Goal: Book appointment/travel/reservation

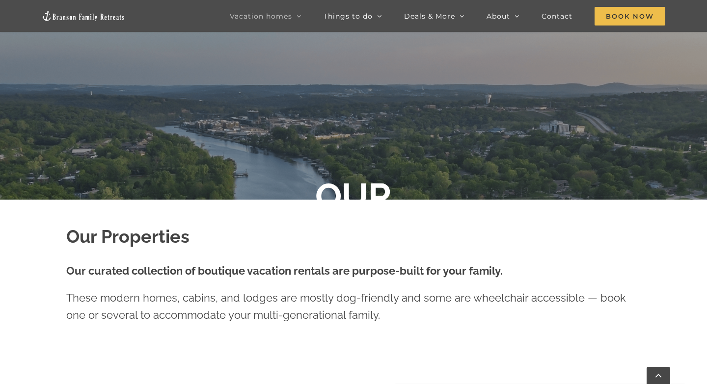
scroll to position [227, 0]
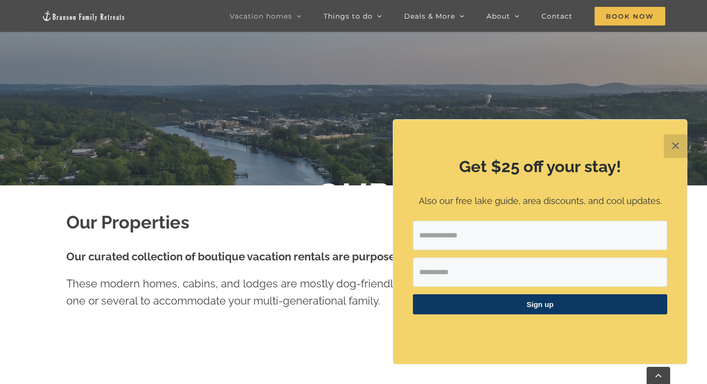
click at [677, 146] on button "✕" at bounding box center [675, 146] width 24 height 24
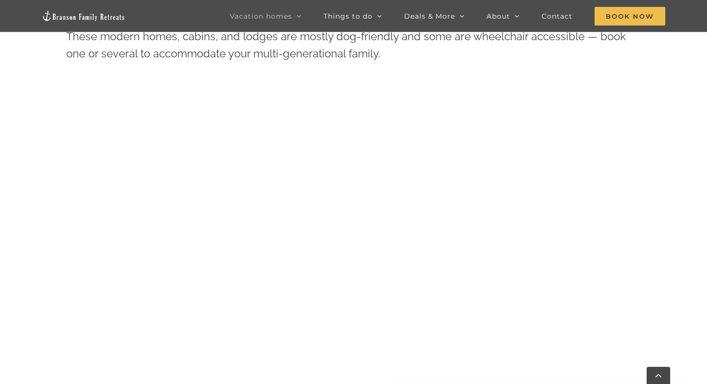
scroll to position [638, 0]
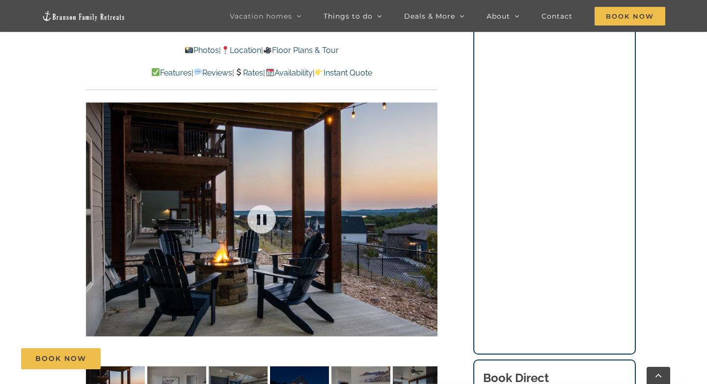
scroll to position [838, 0]
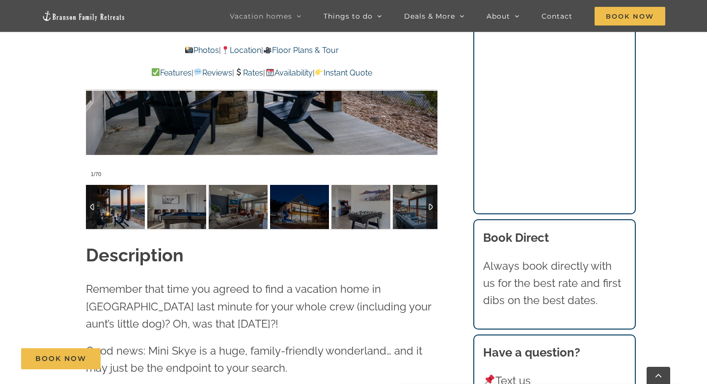
click at [433, 211] on div at bounding box center [431, 207] width 11 height 44
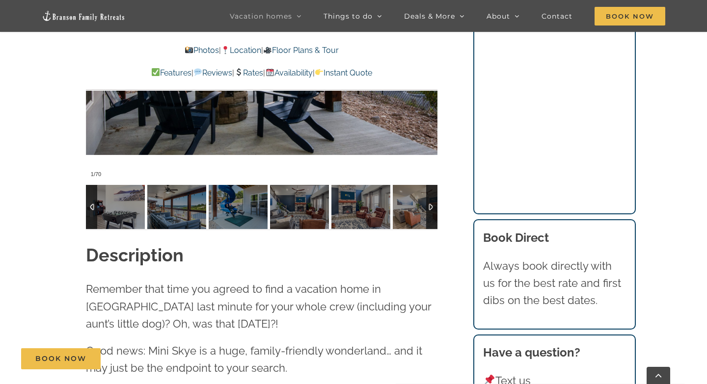
click at [432, 211] on div at bounding box center [431, 207] width 11 height 44
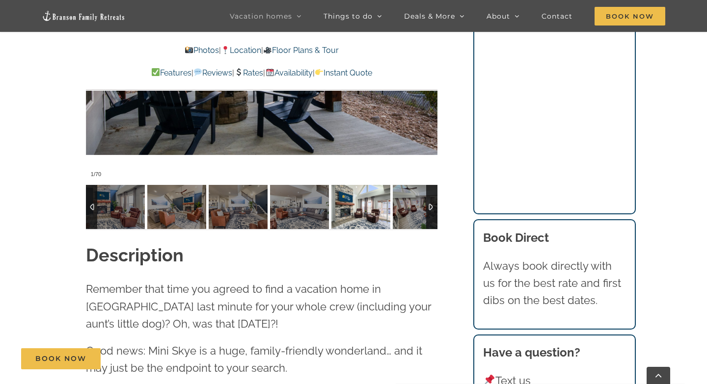
click at [348, 208] on img at bounding box center [360, 207] width 59 height 44
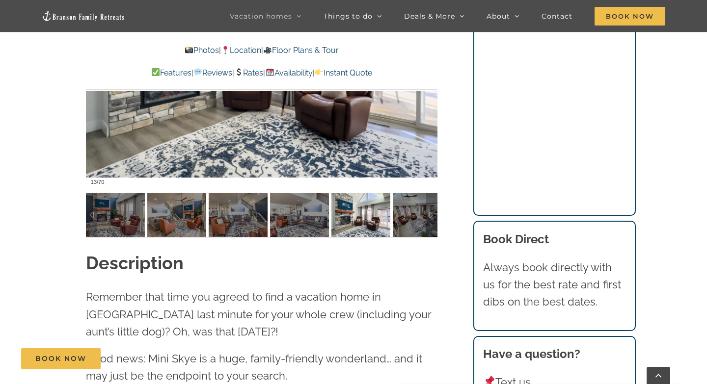
scroll to position [837, 0]
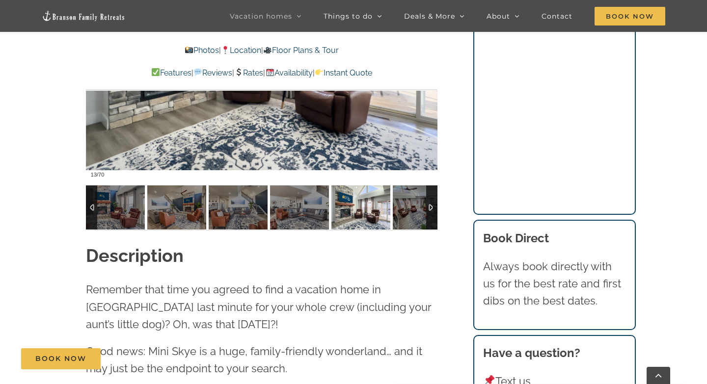
click at [432, 208] on div at bounding box center [431, 207] width 11 height 44
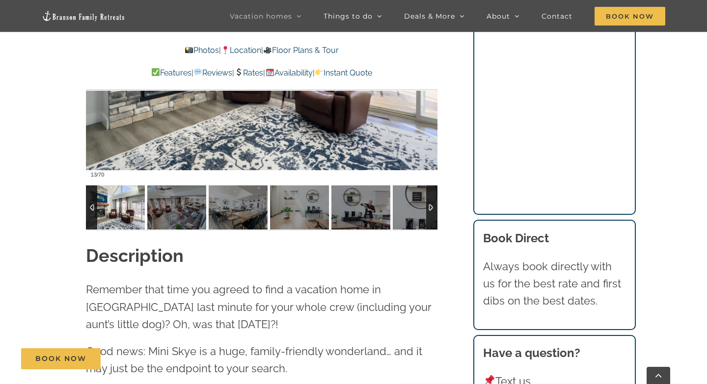
click at [432, 208] on div at bounding box center [431, 207] width 11 height 44
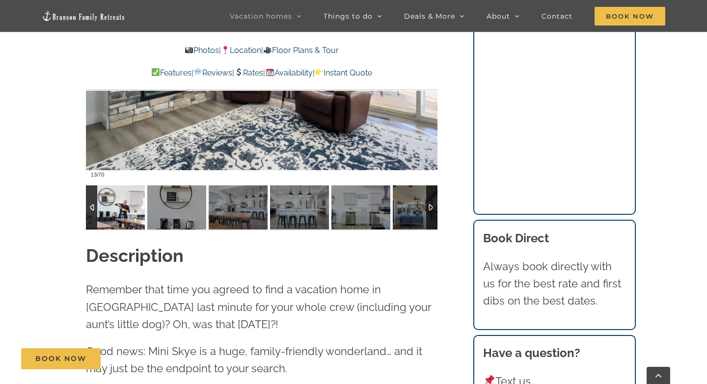
click at [138, 202] on img at bounding box center [115, 207] width 59 height 44
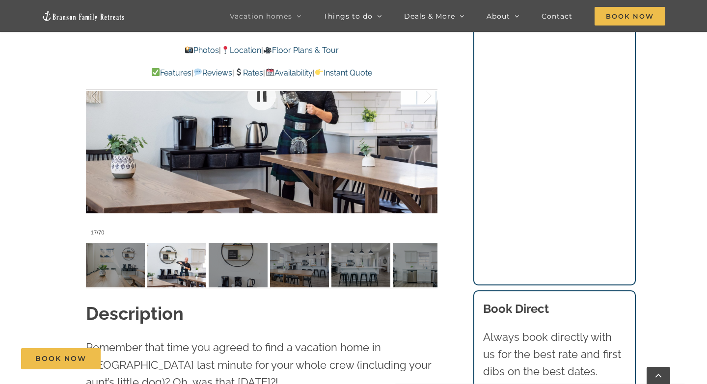
scroll to position [783, 0]
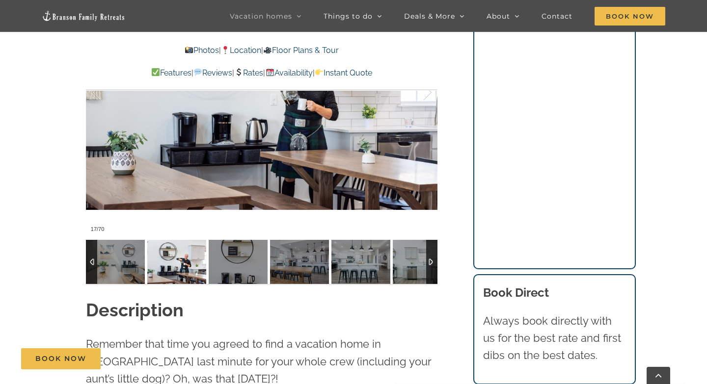
click at [434, 268] on div at bounding box center [431, 262] width 11 height 44
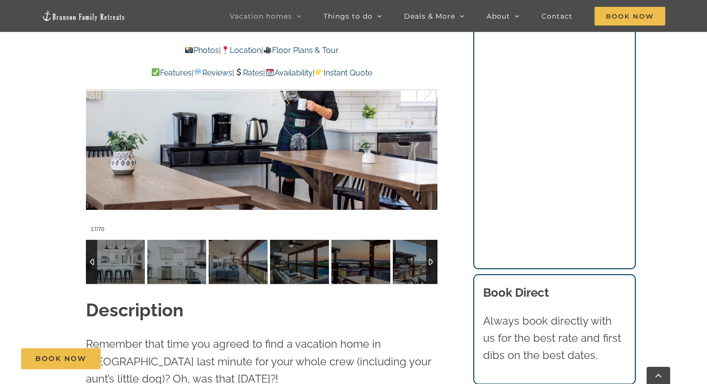
click at [434, 268] on div at bounding box center [431, 262] width 11 height 44
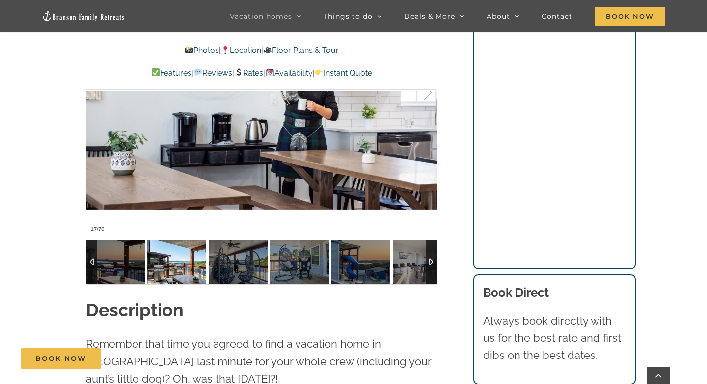
click at [183, 275] on img at bounding box center [176, 262] width 59 height 44
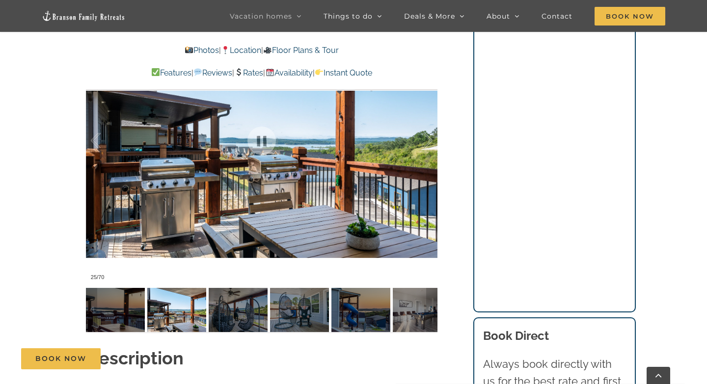
scroll to position [740, 0]
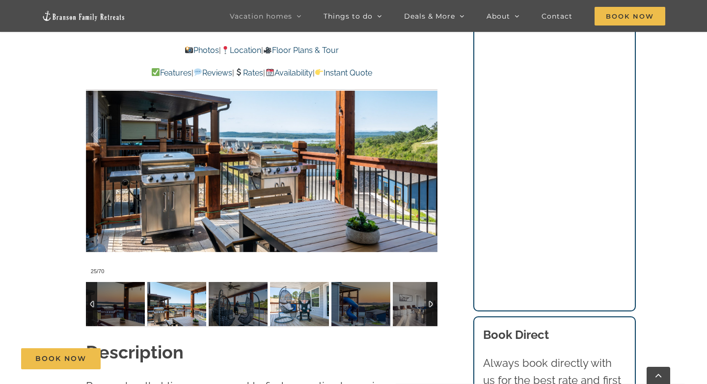
click at [299, 311] on img at bounding box center [299, 304] width 59 height 44
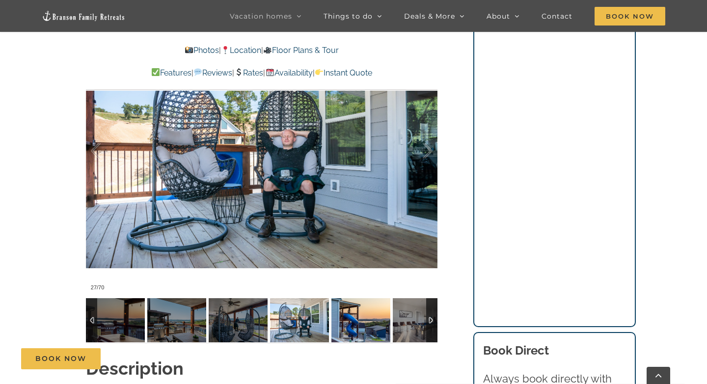
scroll to position [725, 0]
click at [361, 318] on img at bounding box center [360, 320] width 59 height 44
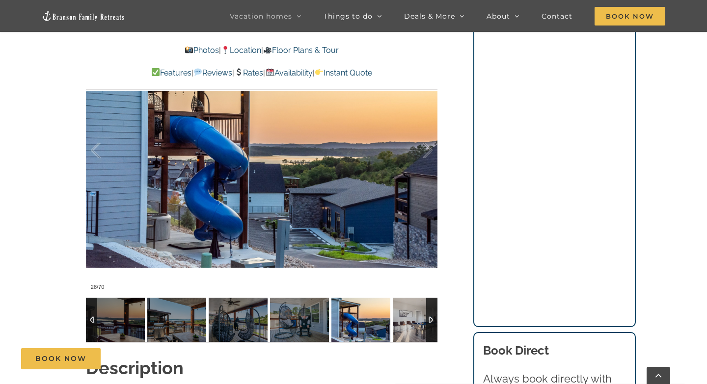
click at [376, 334] on img at bounding box center [360, 320] width 59 height 44
click at [431, 323] on div at bounding box center [431, 320] width 11 height 44
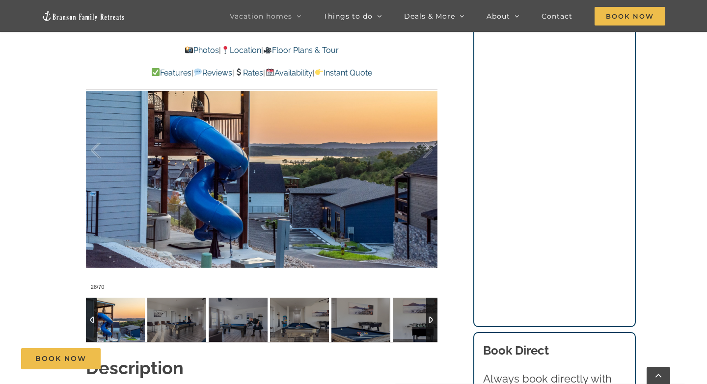
click at [431, 323] on div at bounding box center [431, 320] width 11 height 44
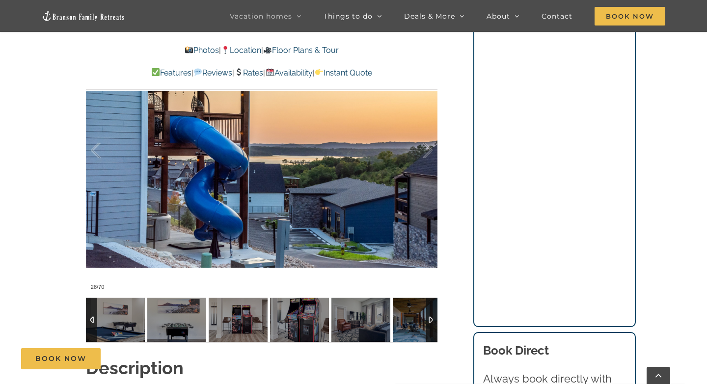
click at [431, 323] on div at bounding box center [431, 320] width 11 height 44
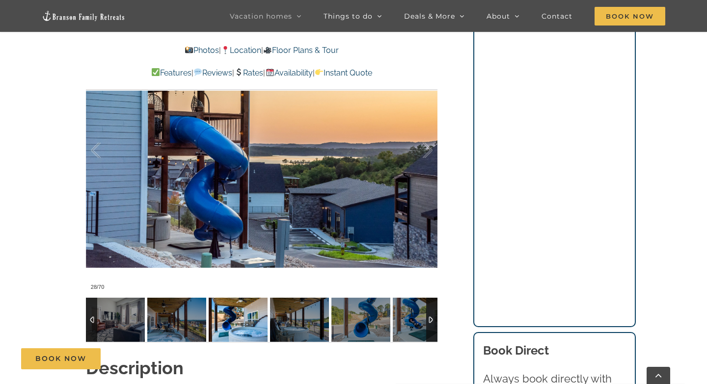
click at [234, 328] on img at bounding box center [238, 320] width 59 height 44
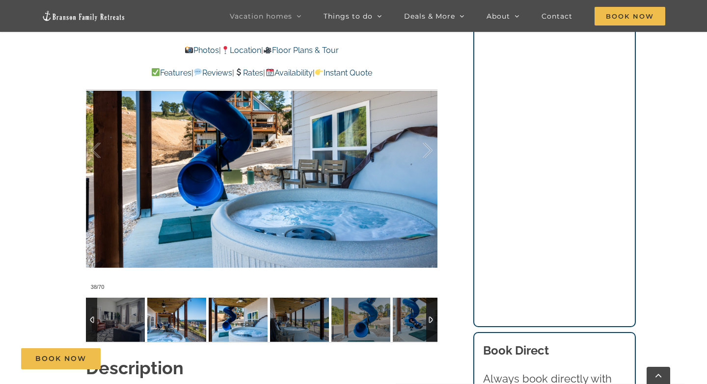
click at [184, 331] on img at bounding box center [176, 320] width 59 height 44
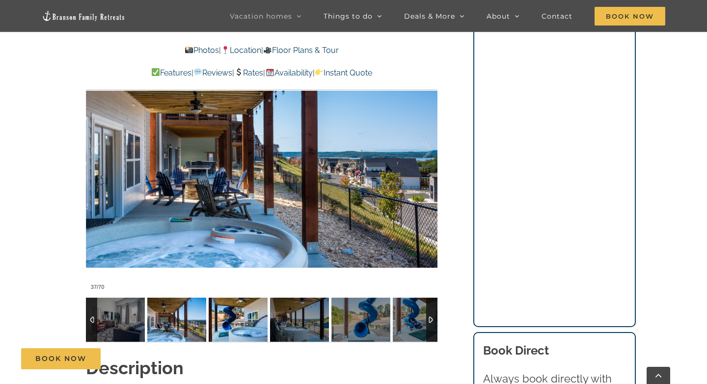
click at [234, 327] on img at bounding box center [238, 320] width 59 height 44
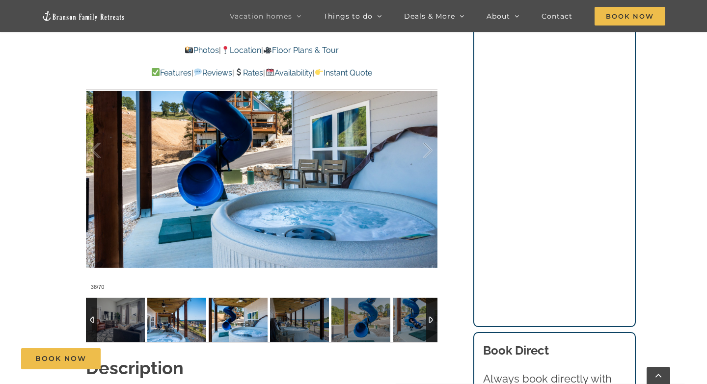
click at [191, 316] on img at bounding box center [176, 320] width 59 height 44
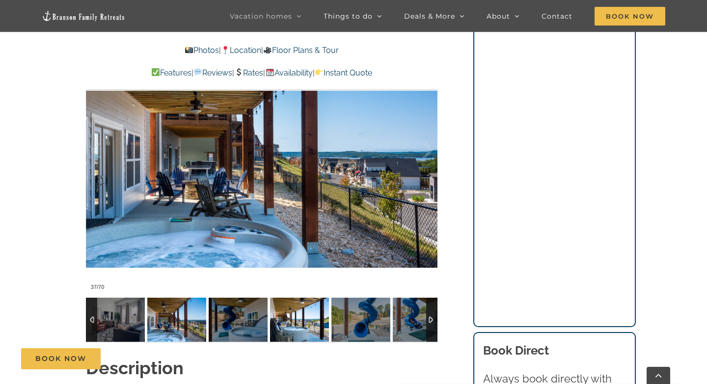
click at [301, 317] on img at bounding box center [299, 320] width 59 height 44
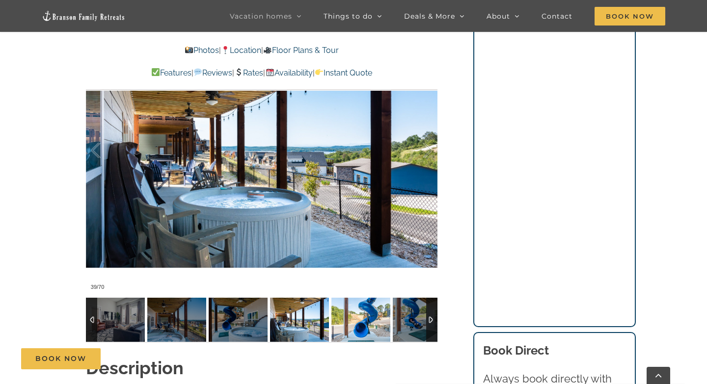
click at [357, 337] on img at bounding box center [360, 320] width 59 height 44
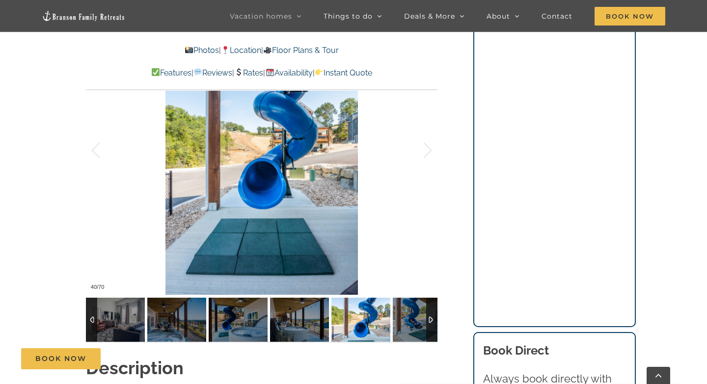
click at [426, 325] on div at bounding box center [431, 320] width 11 height 44
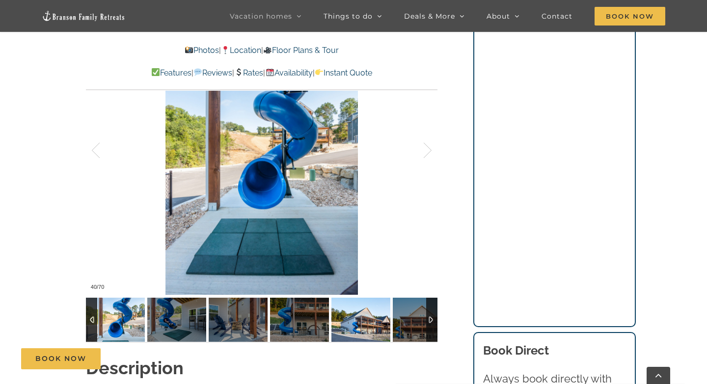
click at [353, 326] on img at bounding box center [360, 320] width 59 height 44
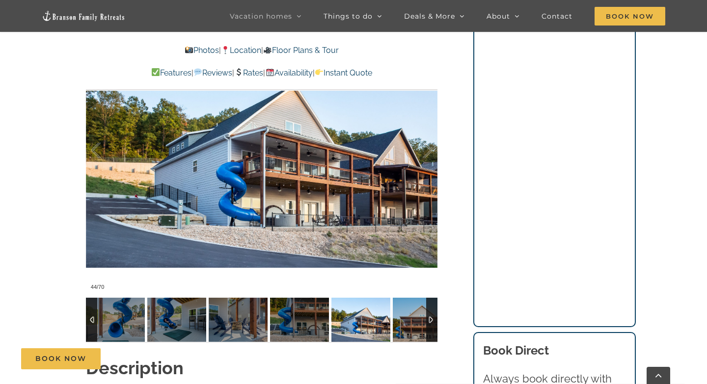
click at [405, 319] on img at bounding box center [422, 320] width 59 height 44
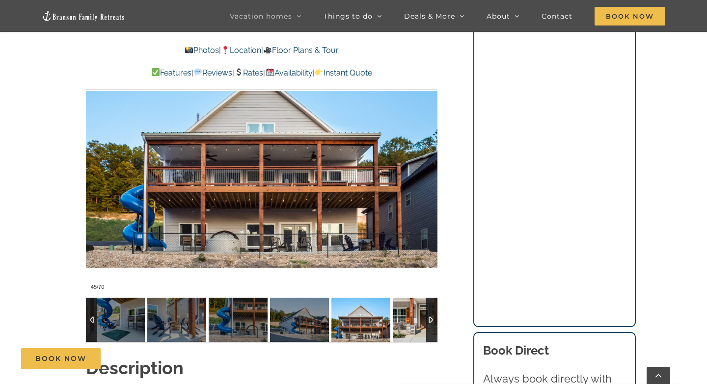
click at [411, 327] on img at bounding box center [422, 320] width 59 height 44
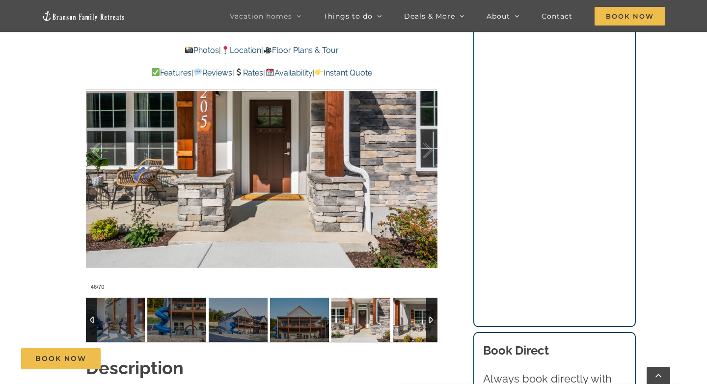
click at [393, 325] on img at bounding box center [422, 320] width 59 height 44
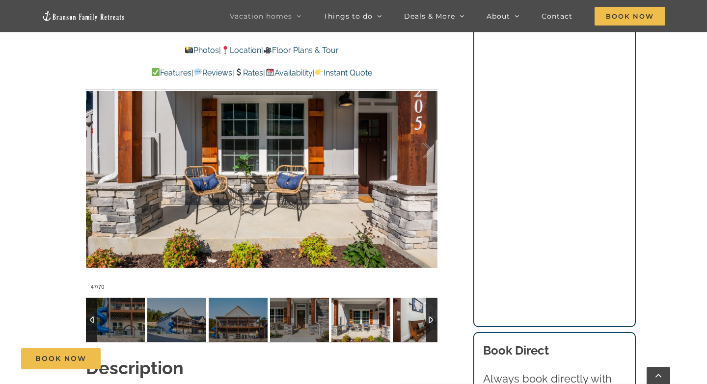
click at [393, 325] on img at bounding box center [422, 320] width 59 height 44
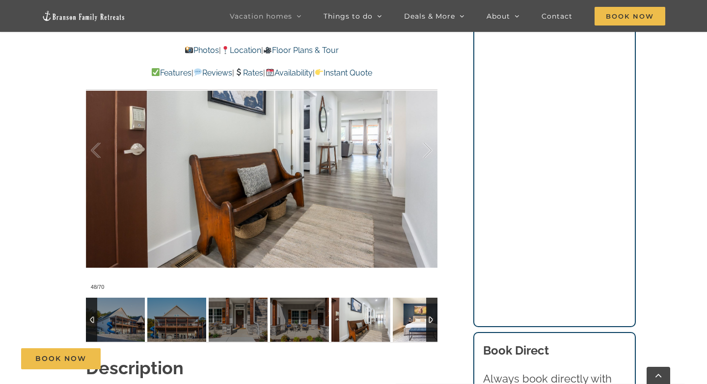
click at [393, 325] on img at bounding box center [422, 320] width 59 height 44
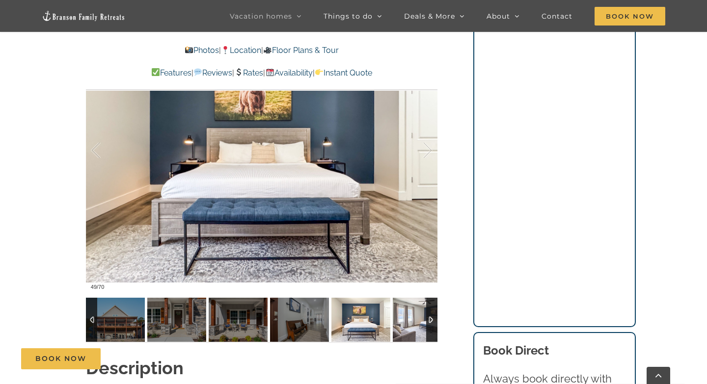
click at [401, 324] on img at bounding box center [422, 320] width 59 height 44
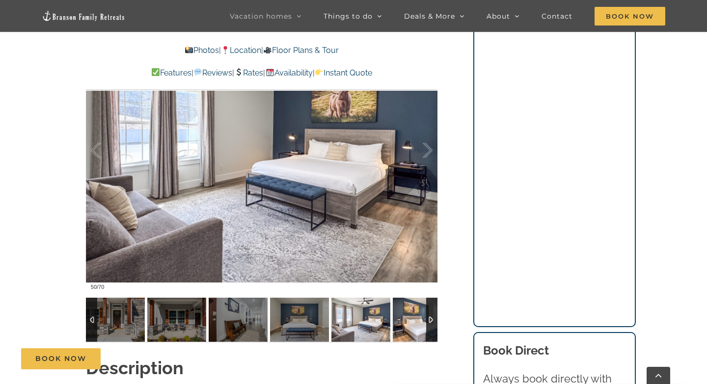
click at [401, 324] on img at bounding box center [422, 320] width 59 height 44
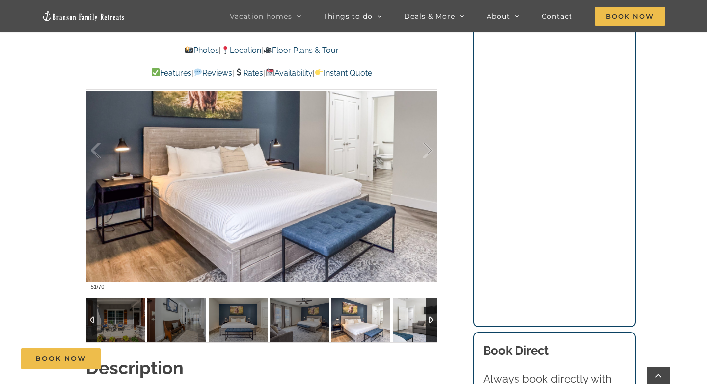
click at [401, 324] on img at bounding box center [422, 320] width 59 height 44
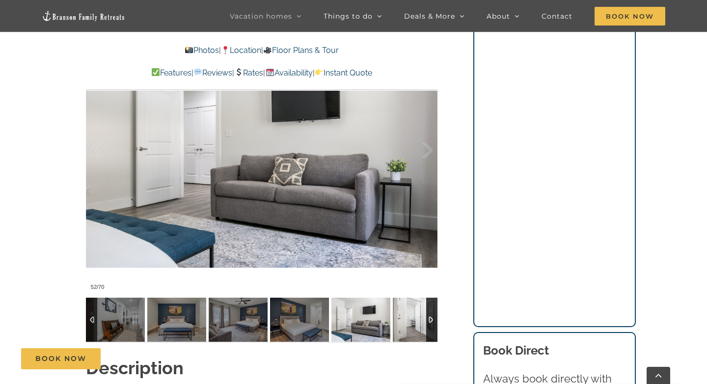
click at [420, 325] on img at bounding box center [422, 320] width 59 height 44
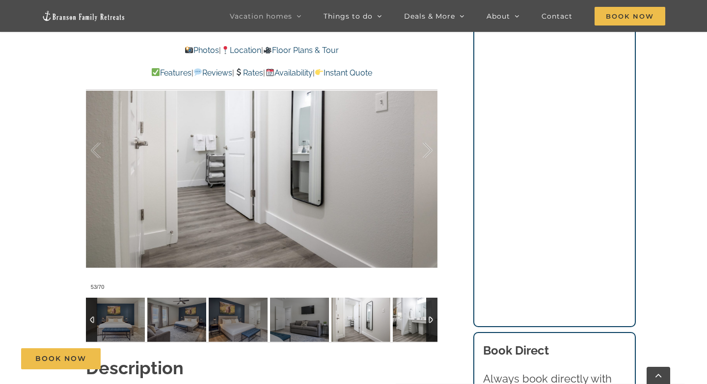
click at [406, 324] on img at bounding box center [422, 320] width 59 height 44
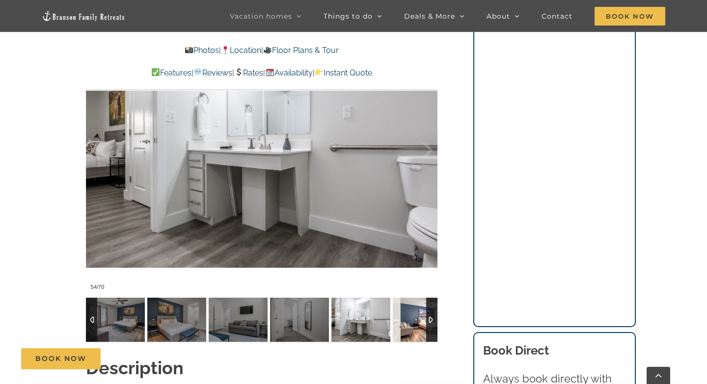
click at [406, 324] on img at bounding box center [422, 320] width 59 height 44
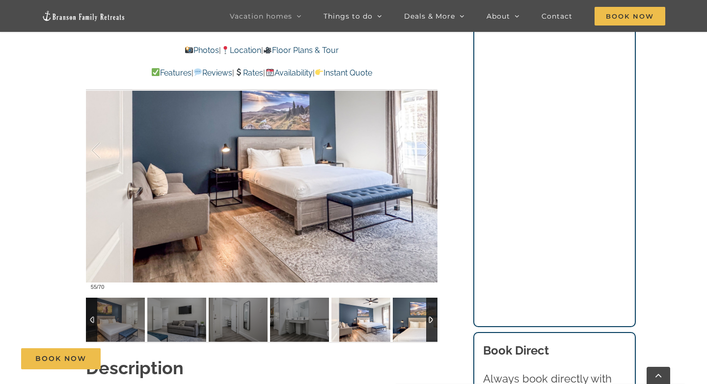
click at [406, 324] on img at bounding box center [422, 320] width 59 height 44
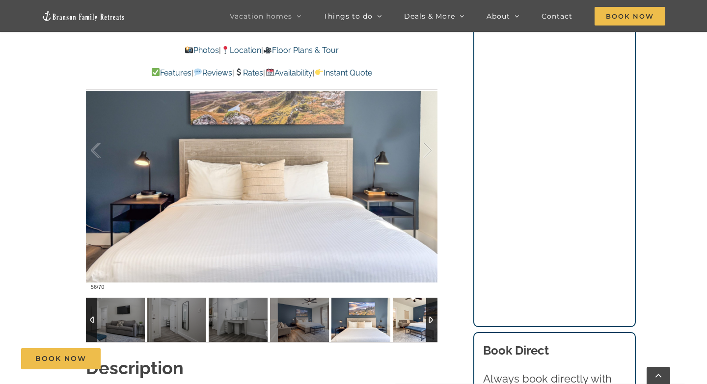
click at [406, 324] on img at bounding box center [422, 320] width 59 height 44
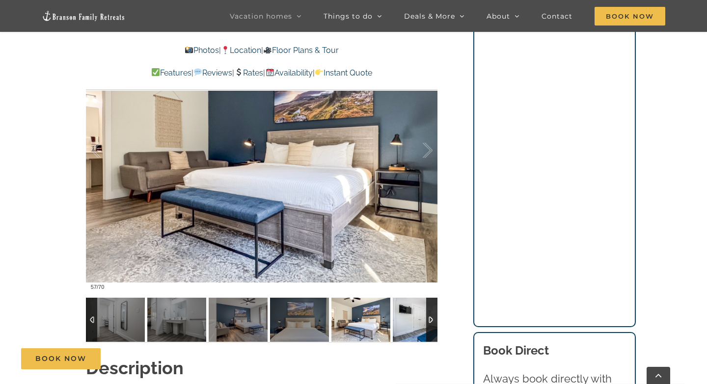
click at [406, 324] on img at bounding box center [422, 320] width 59 height 44
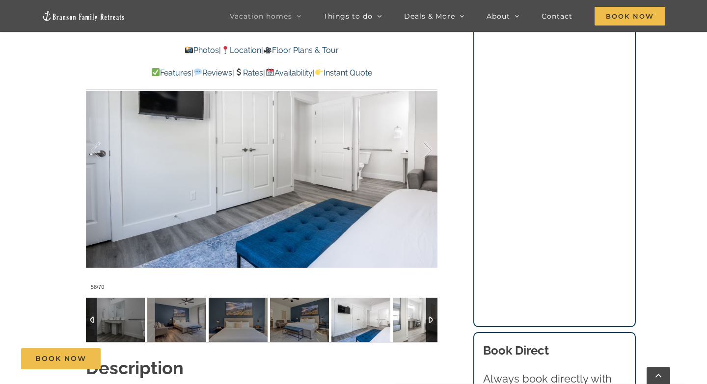
click at [406, 324] on img at bounding box center [422, 320] width 59 height 44
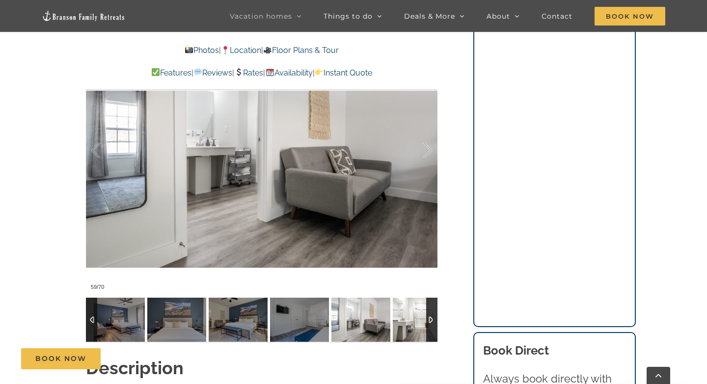
click at [406, 324] on img at bounding box center [422, 320] width 59 height 44
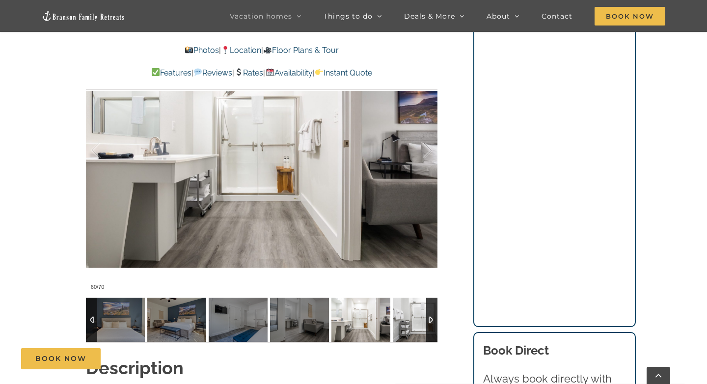
click at [406, 324] on img at bounding box center [422, 320] width 59 height 44
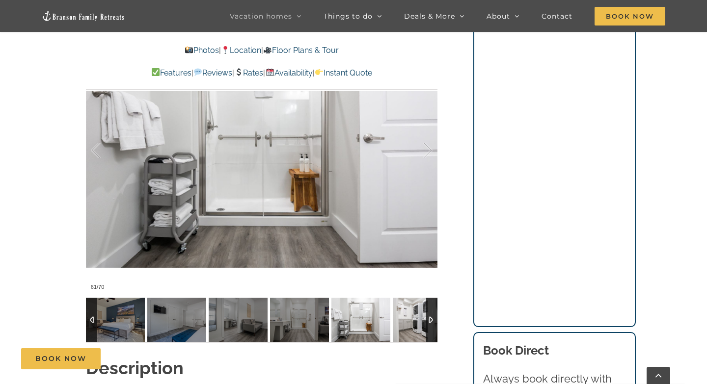
click at [406, 324] on img at bounding box center [422, 320] width 59 height 44
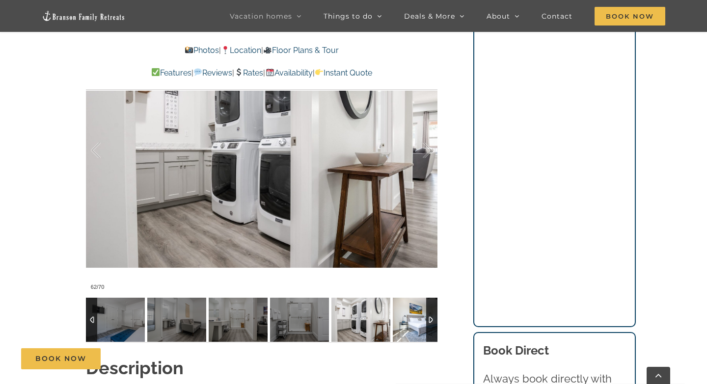
click at [406, 324] on img at bounding box center [422, 320] width 59 height 44
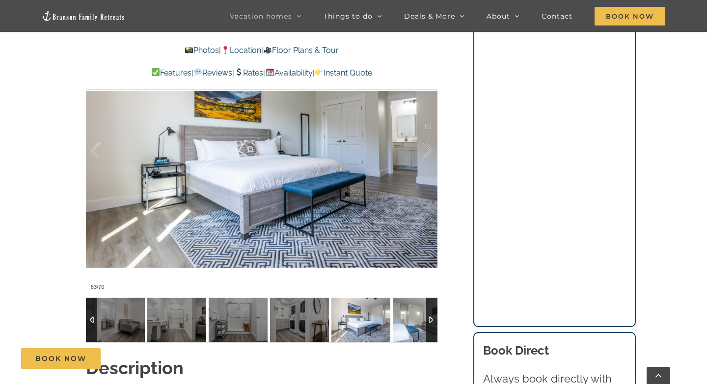
click at [406, 324] on img at bounding box center [422, 320] width 59 height 44
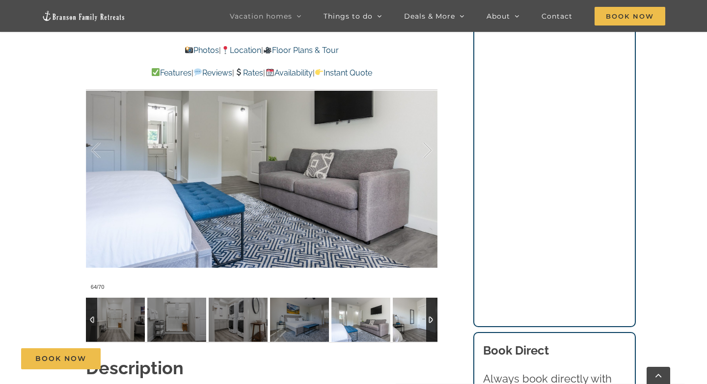
click at [406, 324] on img at bounding box center [422, 320] width 59 height 44
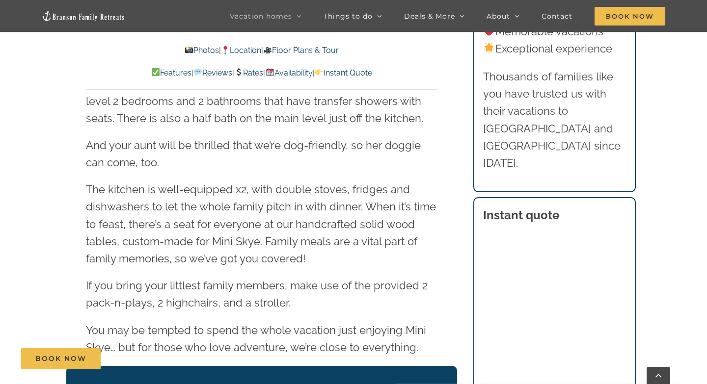
scroll to position [1470, 0]
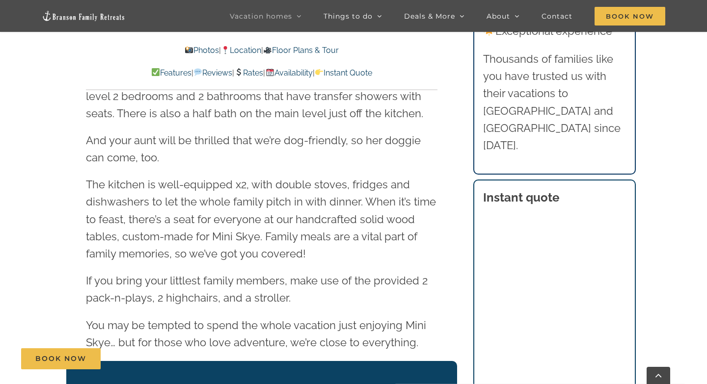
click at [522, 351] on div "Book Now" at bounding box center [361, 358] width 680 height 21
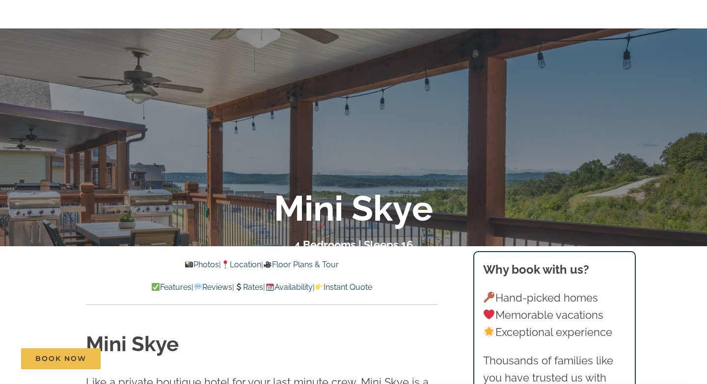
scroll to position [0, 0]
